Goal: Transaction & Acquisition: Obtain resource

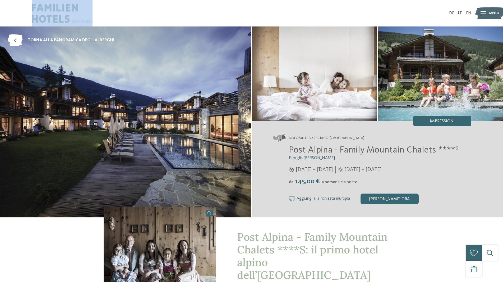
drag, startPoint x: 142, startPoint y: 17, endPoint x: 43, endPoint y: 15, distance: 99.5
click at [43, 15] on div at bounding box center [142, 13] width 220 height 26
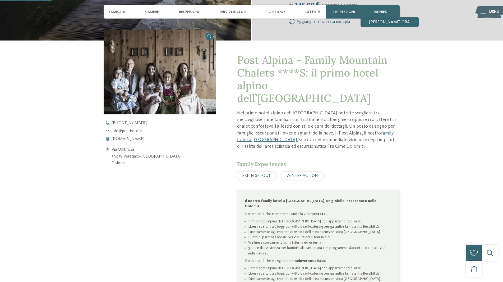
scroll to position [26, 0]
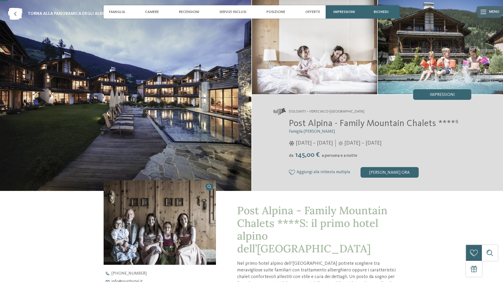
click at [492, 10] on span "Menu" at bounding box center [494, 11] width 10 height 5
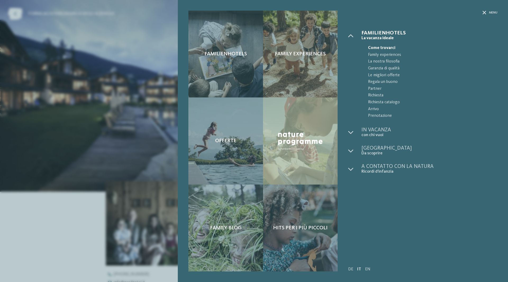
click at [493, 7] on div "Familienhotels Family experiences" at bounding box center [343, 141] width 330 height 282
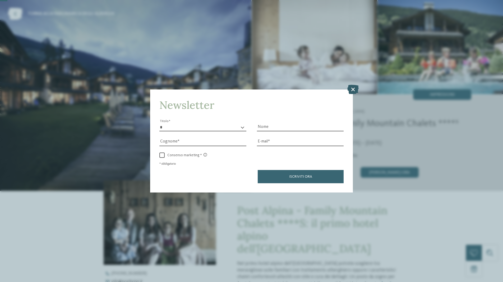
click at [355, 88] on icon at bounding box center [353, 89] width 11 height 9
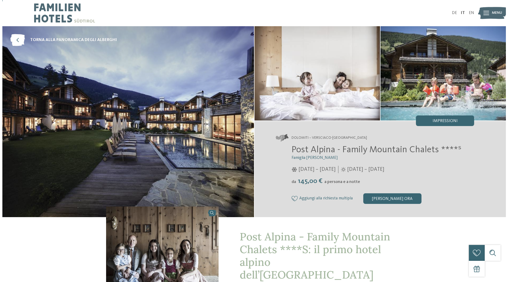
scroll to position [0, 0]
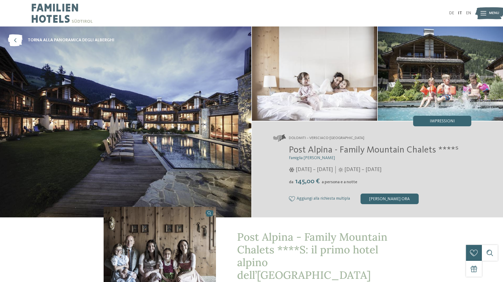
click at [486, 14] on icon at bounding box center [484, 13] width 6 height 4
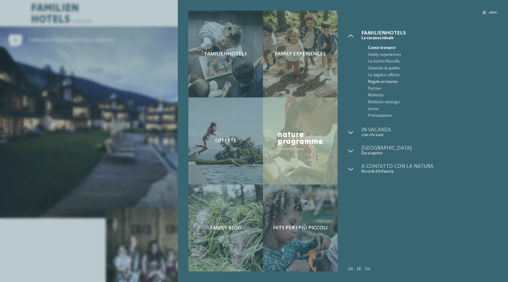
click at [445, 84] on span "Regala un buono" at bounding box center [432, 82] width 129 height 7
